Goal: Information Seeking & Learning: Learn about a topic

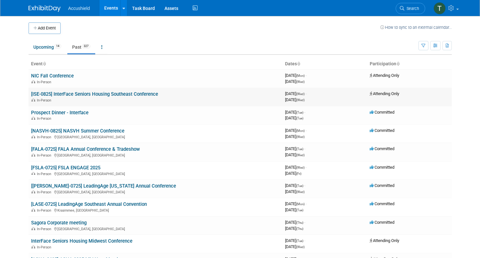
scroll to position [1, 0]
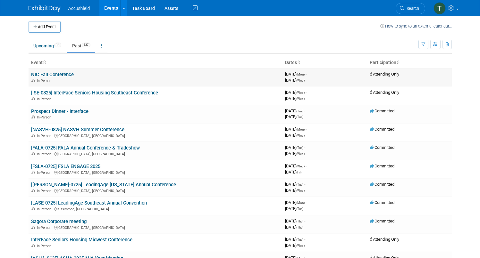
click at [61, 73] on link "NIC Fall Conference" at bounding box center [52, 75] width 43 height 6
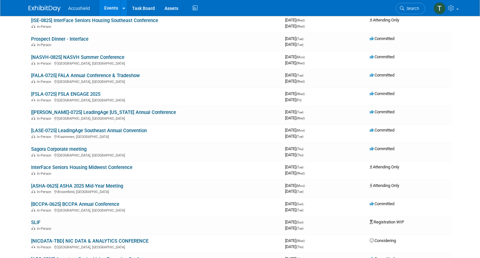
scroll to position [0, 0]
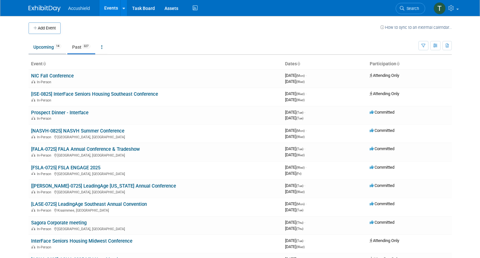
click at [38, 49] on link "Upcoming 14" at bounding box center [47, 47] width 37 height 12
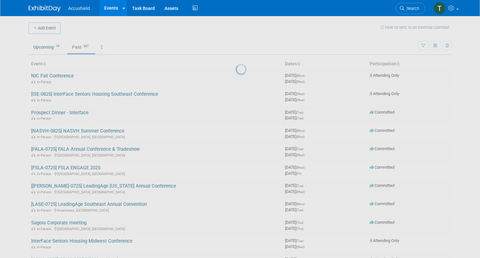
click at [236, 49] on div at bounding box center [240, 129] width 9 height 258
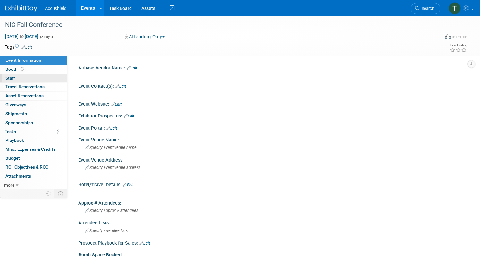
click at [43, 79] on link "0 Staff 0" at bounding box center [33, 78] width 67 height 9
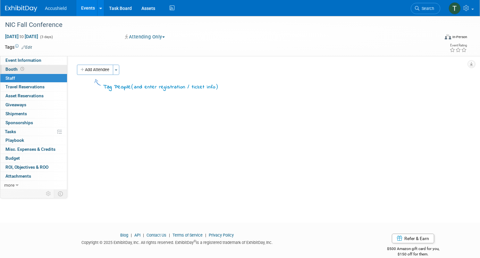
click at [25, 67] on span "Booth" at bounding box center [15, 69] width 20 height 5
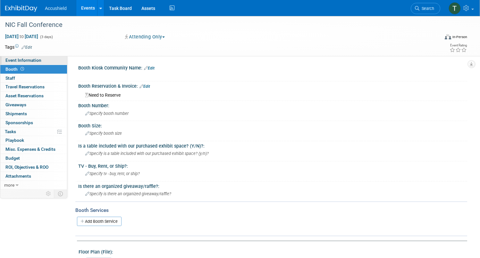
click at [38, 61] on span "Event Information" at bounding box center [23, 60] width 36 height 5
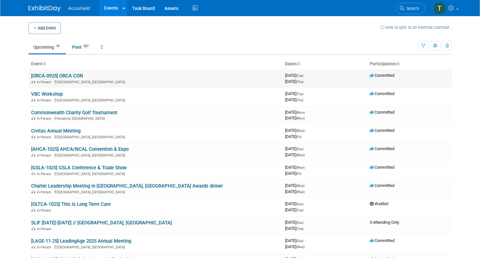
click at [68, 77] on link "[ORCA-0925] ORCA CON" at bounding box center [57, 76] width 52 height 6
click at [67, 45] on link "Past 327" at bounding box center [81, 47] width 28 height 12
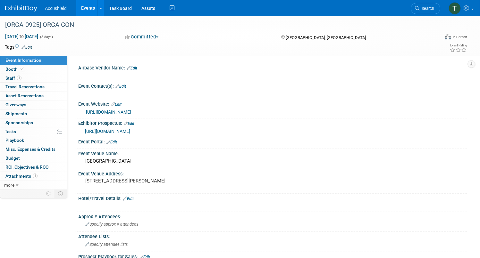
select select "Yes"
click at [56, 80] on link "1 Staff 1" at bounding box center [33, 78] width 67 height 9
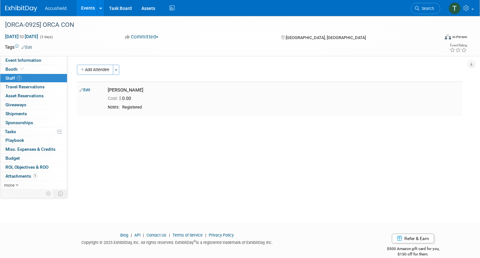
drag, startPoint x: 188, startPoint y: 92, endPoint x: 130, endPoint y: 91, distance: 58.3
click at [130, 91] on div "Josh Harris" at bounding box center [284, 90] width 362 height 8
click at [179, 52] on div "Tags Edit Event Rating" at bounding box center [236, 48] width 472 height 11
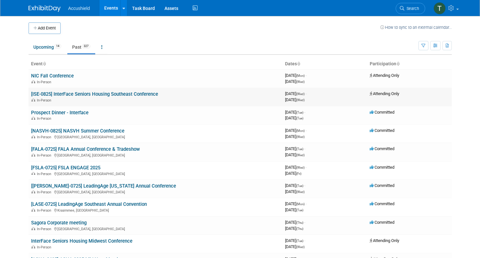
click at [61, 95] on link "[ISE-0825] InterFace Seniors Housing Southeast Conference" at bounding box center [94, 94] width 127 height 6
click at [71, 113] on link "Prospect Dinner - Interface" at bounding box center [59, 113] width 57 height 6
click at [75, 94] on link "[ISE-0825] InterFace Seniors Housing Southeast Conference" at bounding box center [94, 94] width 127 height 6
click at [43, 46] on link "Upcoming 14" at bounding box center [47, 47] width 37 height 12
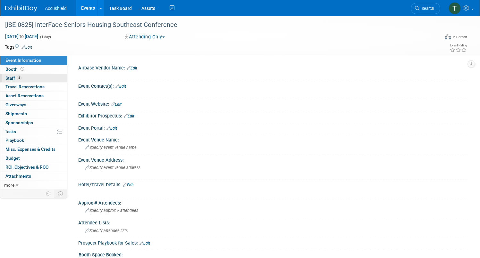
click at [54, 78] on link "4 Staff 4" at bounding box center [33, 78] width 67 height 9
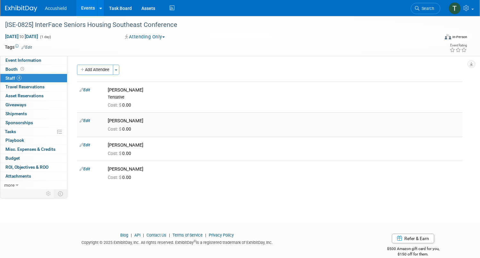
drag, startPoint x: 178, startPoint y: 123, endPoint x: 134, endPoint y: 121, distance: 44.0
click at [134, 121] on div "[PERSON_NAME]" at bounding box center [284, 121] width 352 height 6
drag, startPoint x: 157, startPoint y: 146, endPoint x: 132, endPoint y: 146, distance: 25.0
click at [132, 146] on div "[PERSON_NAME]" at bounding box center [284, 145] width 352 height 6
click at [171, 152] on div "Cost: $ 0.00" at bounding box center [284, 154] width 352 height 6
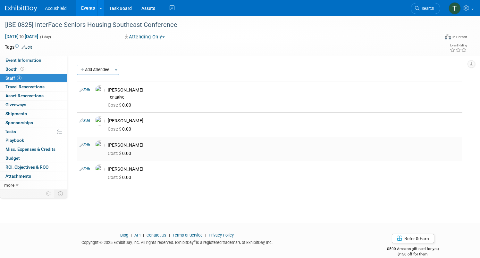
drag, startPoint x: 171, startPoint y: 145, endPoint x: 126, endPoint y: 146, distance: 44.6
click at [126, 146] on tr "Edit Josh Harris" at bounding box center [269, 149] width 385 height 24
drag, startPoint x: 175, startPoint y: 176, endPoint x: 131, endPoint y: 139, distance: 57.5
click at [131, 139] on tbody "Edit Allen Barnes Tentative Cost: $ 0.00 Edit Cost: $" at bounding box center [269, 134] width 385 height 104
click at [193, 119] on div "[PERSON_NAME]" at bounding box center [284, 121] width 352 height 6
